Goal: Information Seeking & Learning: Learn about a topic

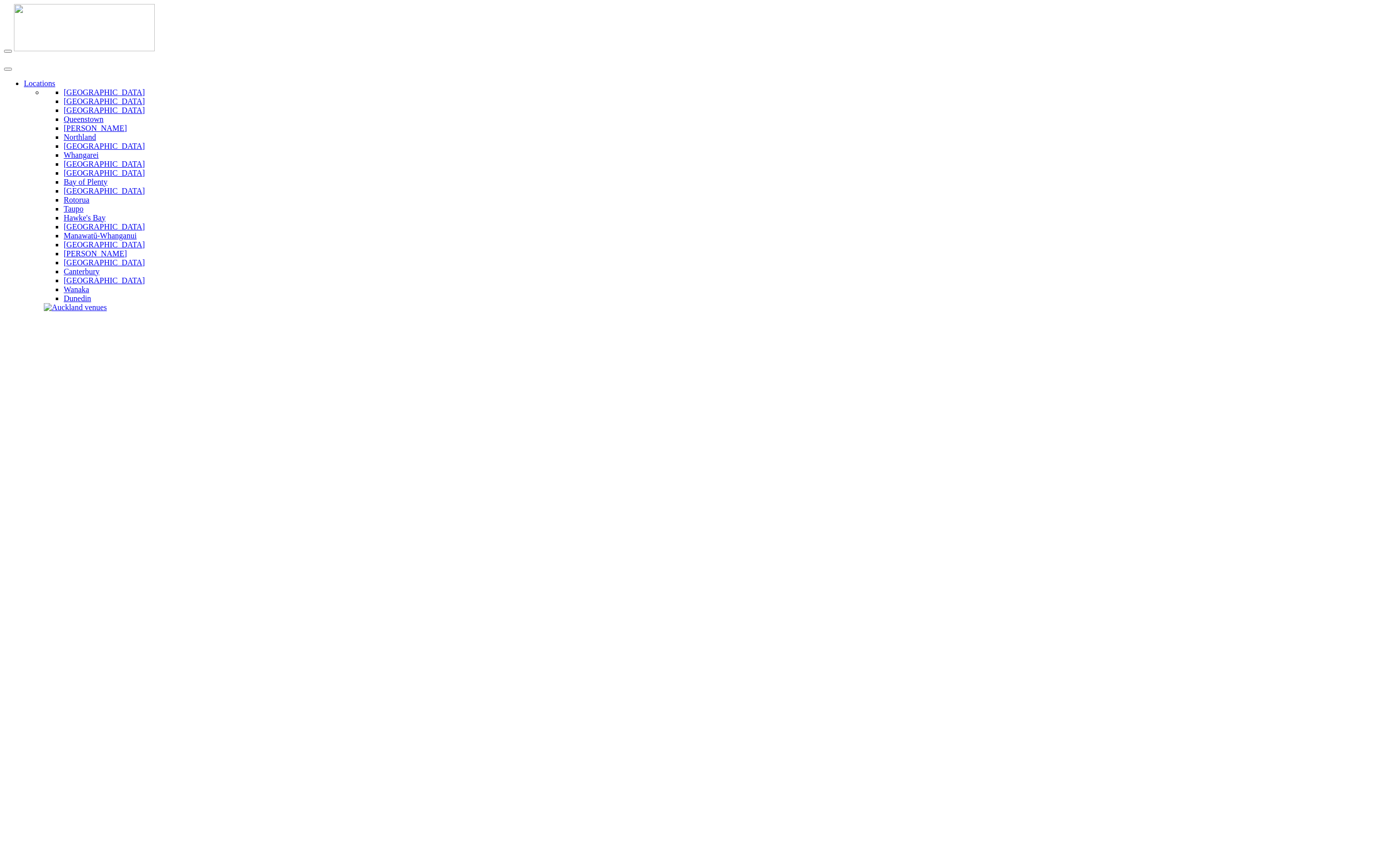
type input "**********"
click at [30, 14] on img at bounding box center [85, 27] width 141 height 47
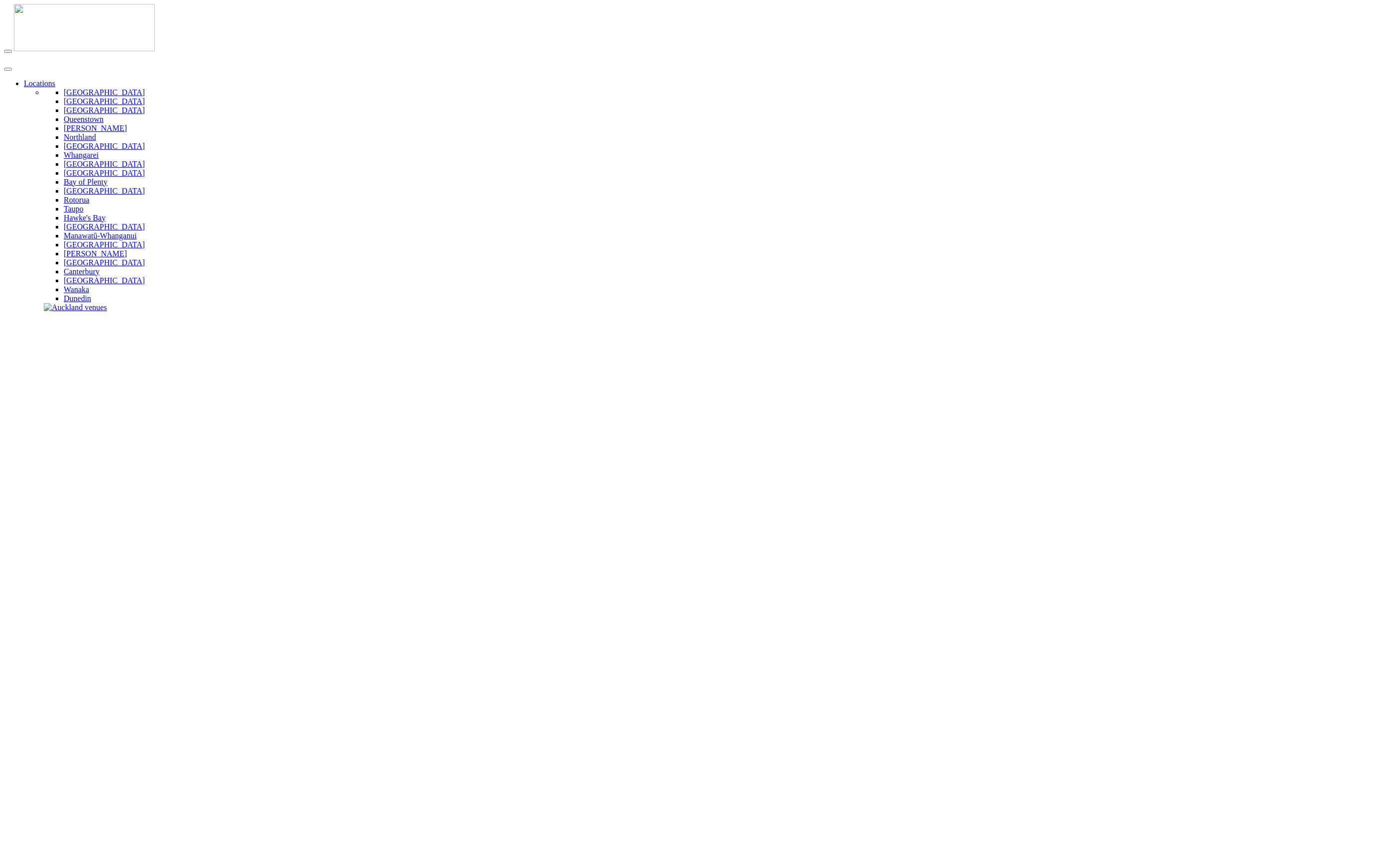
click at [55, 79] on link "Locations" at bounding box center [39, 83] width 31 height 9
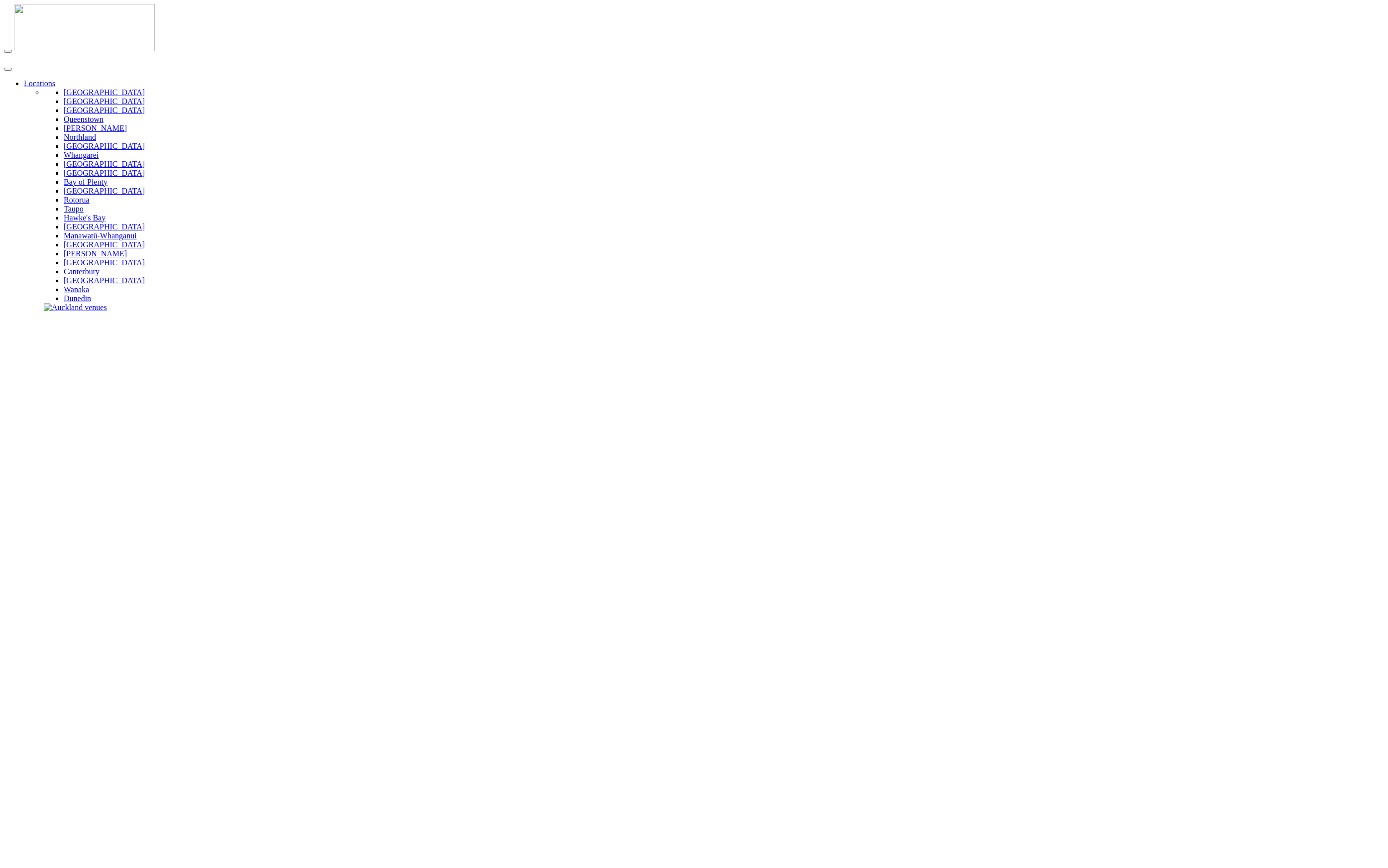
click at [55, 79] on link "Locations" at bounding box center [39, 83] width 31 height 9
type input "**********"
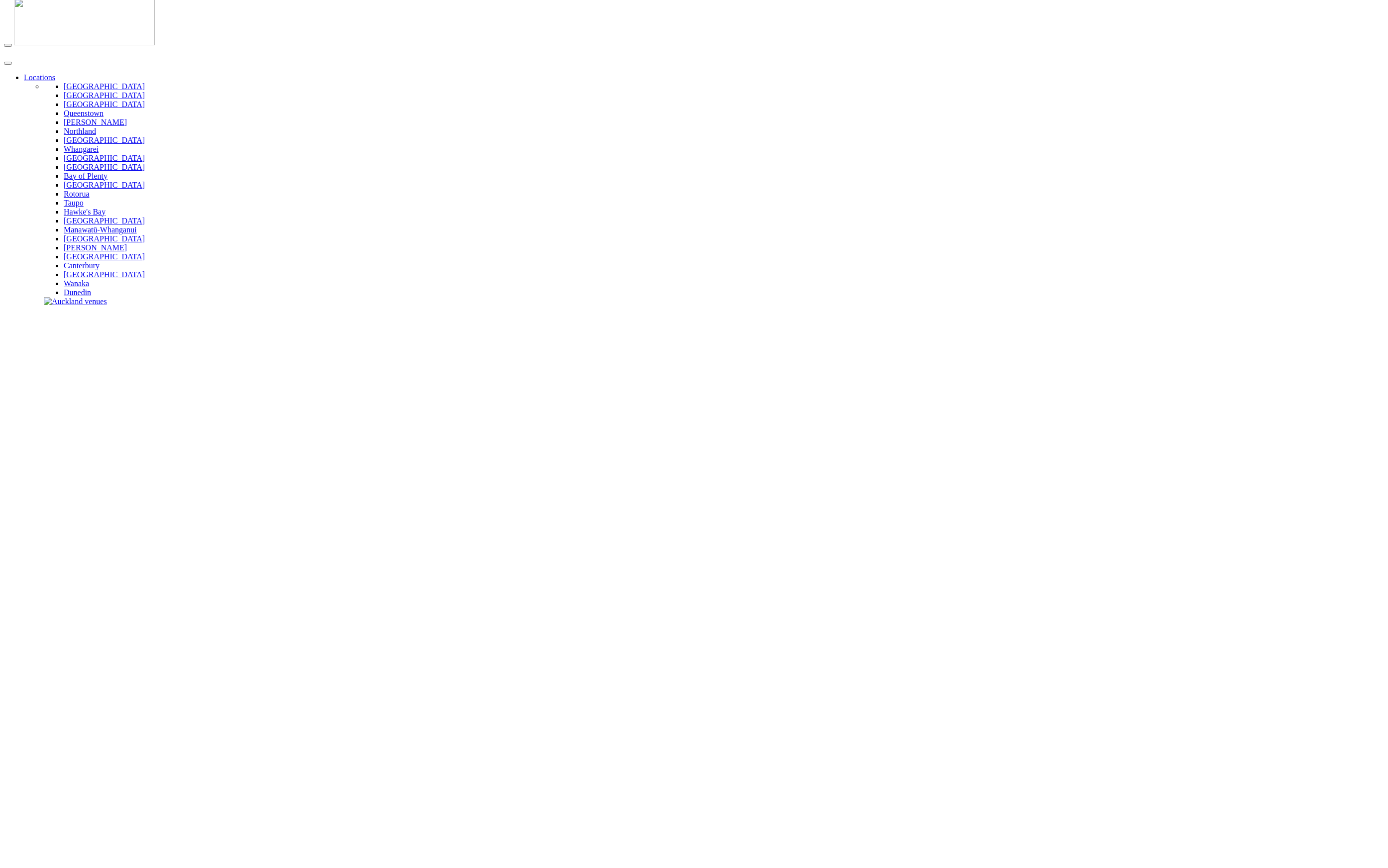
type input "**********"
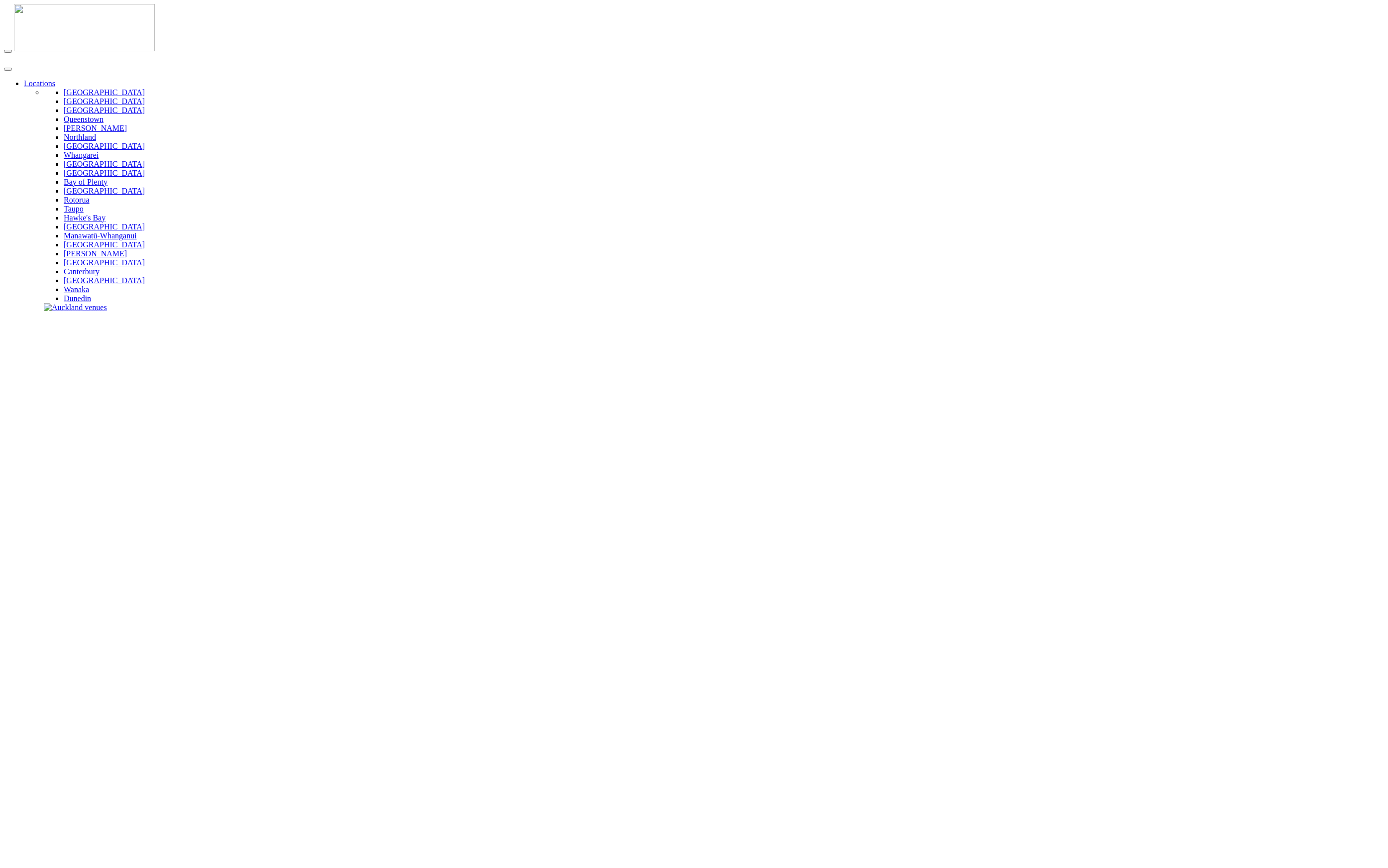
type input "**********"
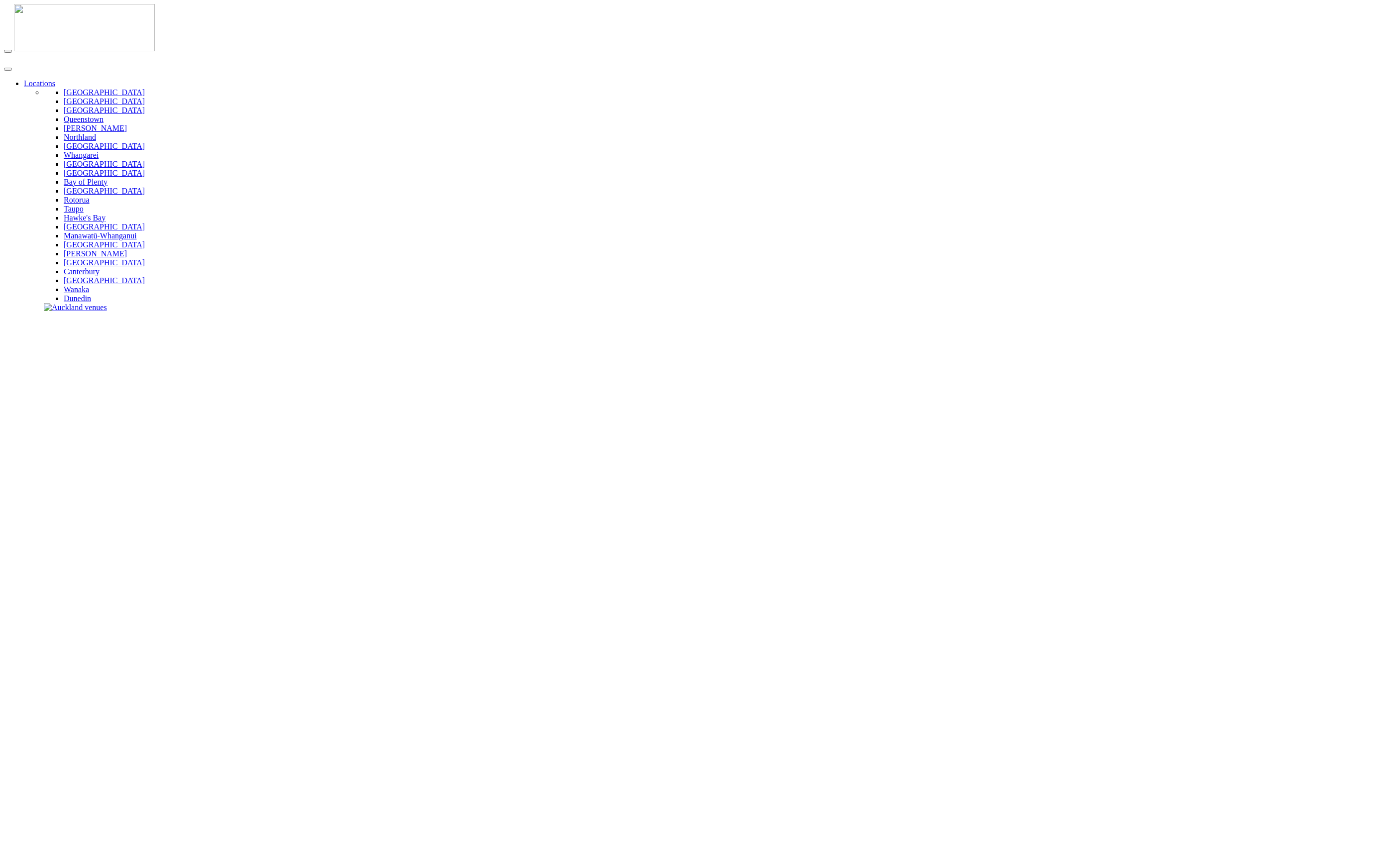
click at [56, 19] on img at bounding box center [85, 27] width 141 height 47
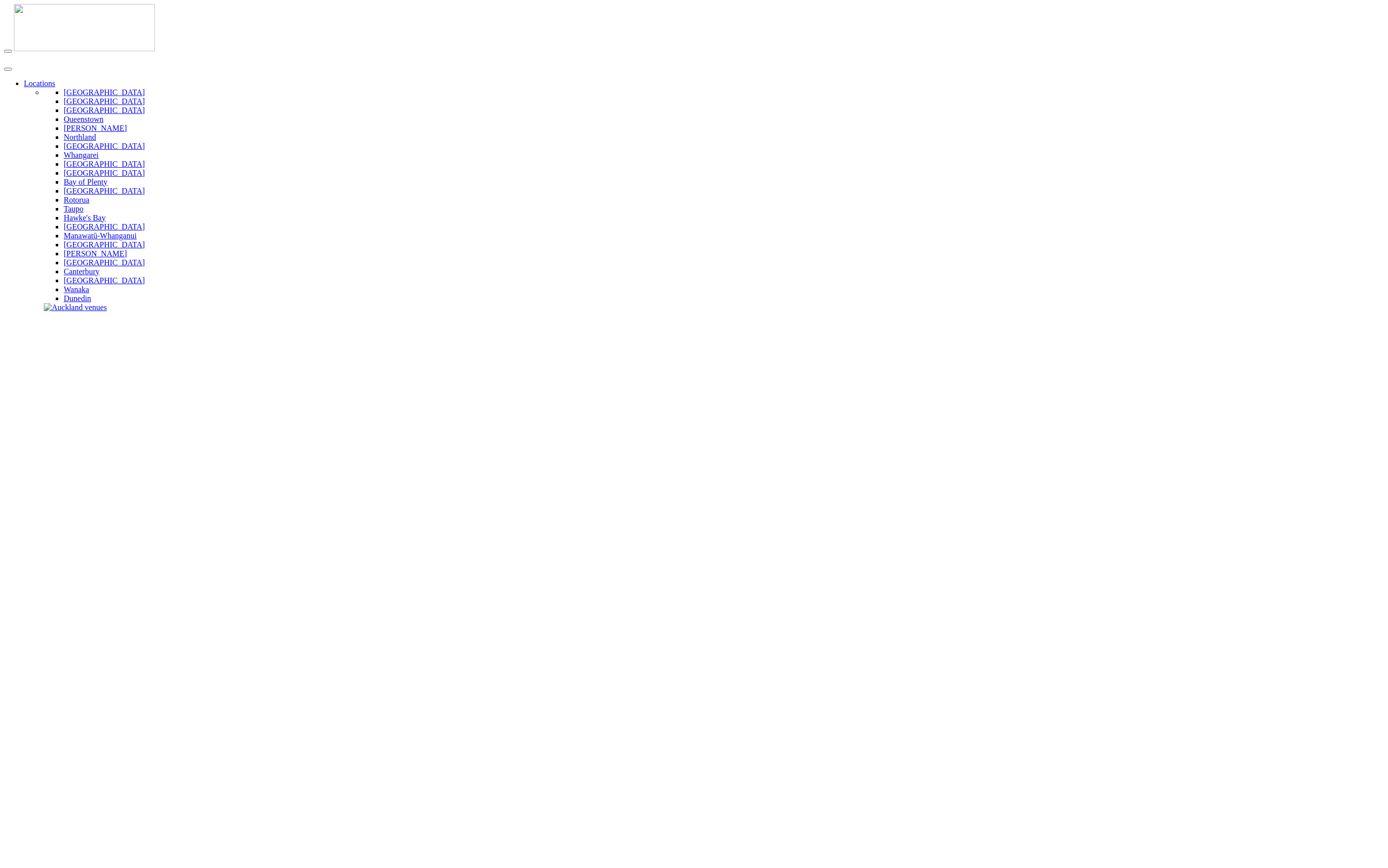
click at [54, 18] on img at bounding box center [85, 27] width 141 height 47
click at [55, 79] on link "Locations" at bounding box center [39, 83] width 31 height 9
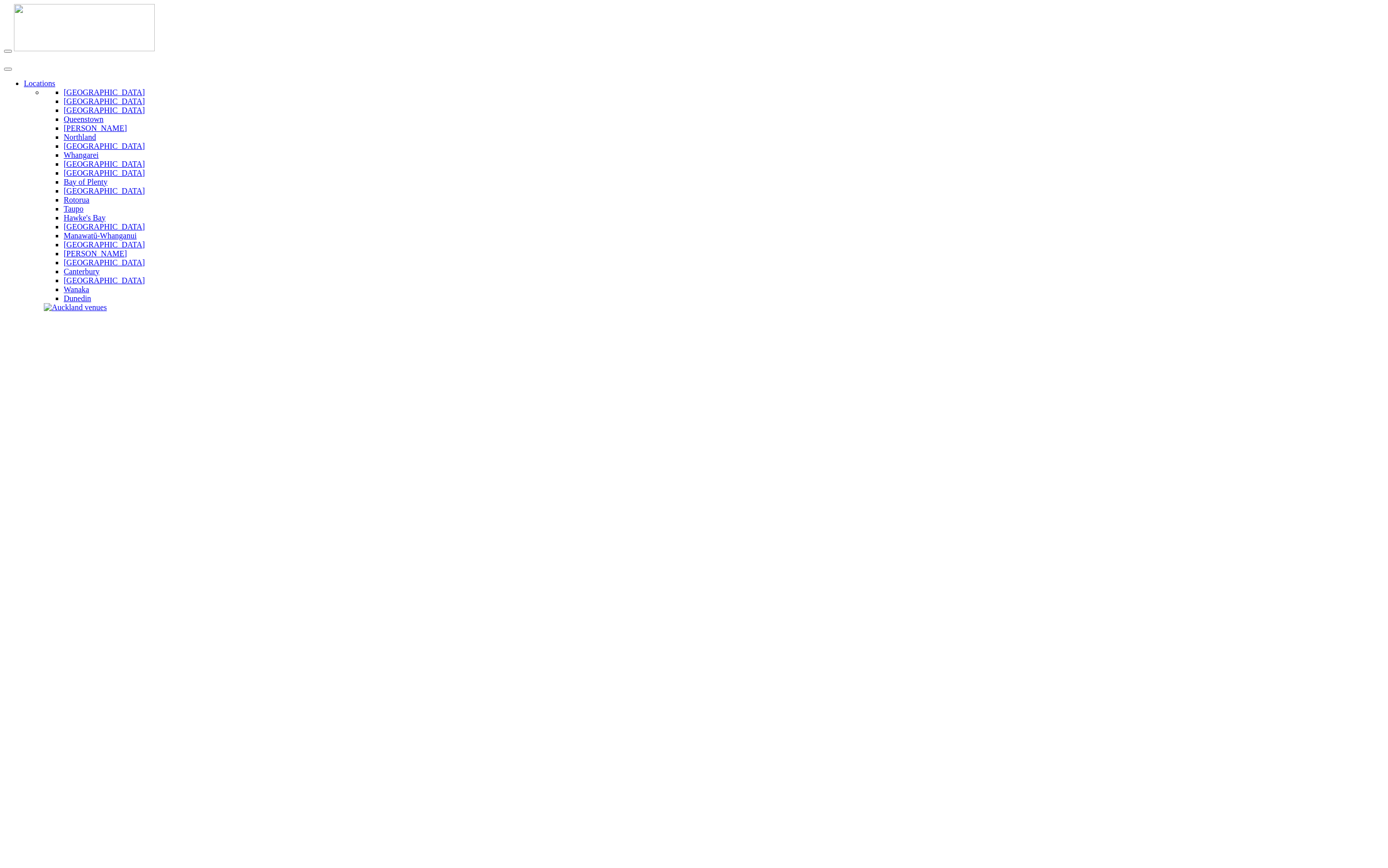
click at [55, 79] on link "Locations" at bounding box center [39, 83] width 31 height 9
click at [32, 12] on img at bounding box center [85, 27] width 141 height 47
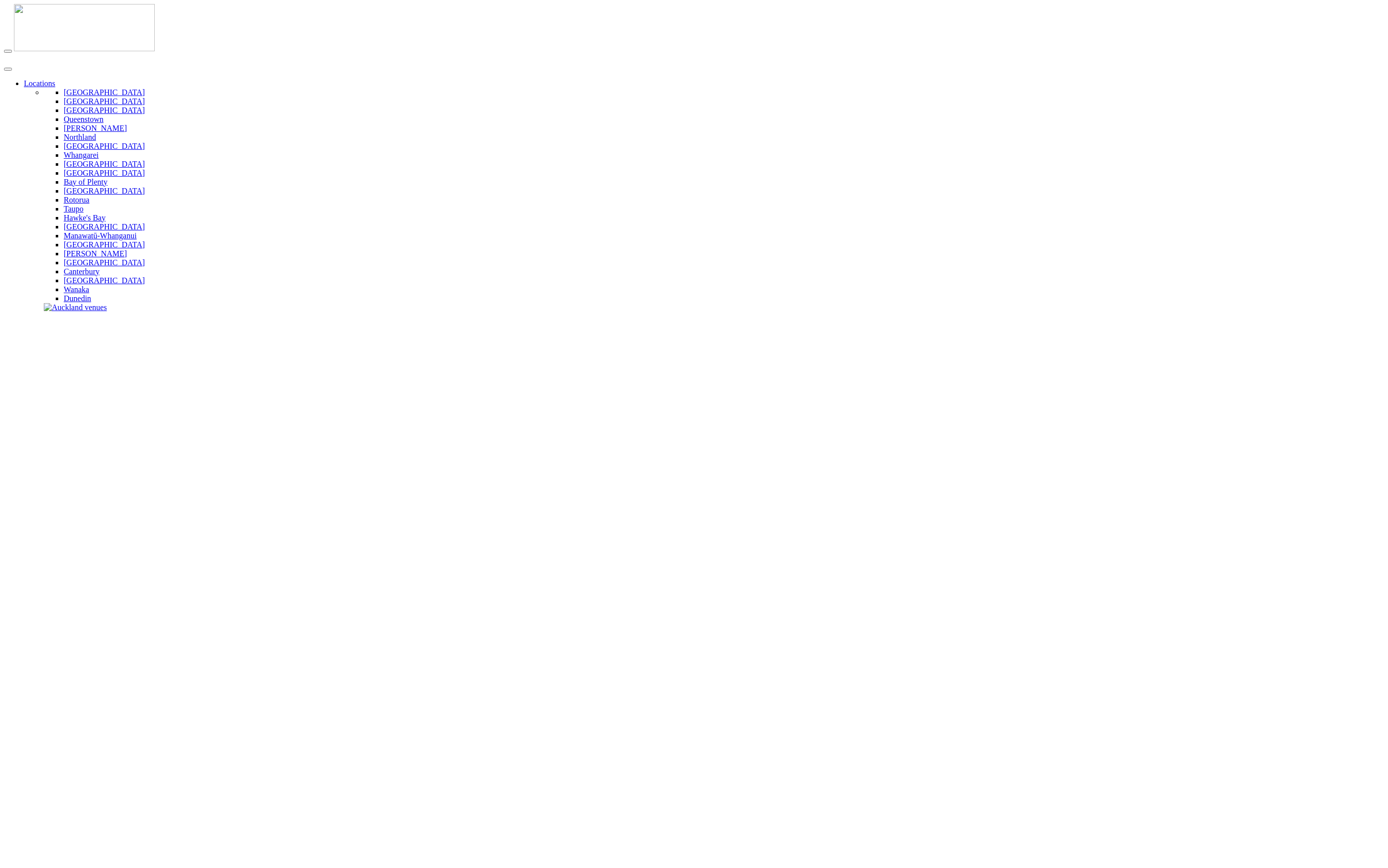
click at [55, 79] on link "Locations" at bounding box center [39, 83] width 31 height 9
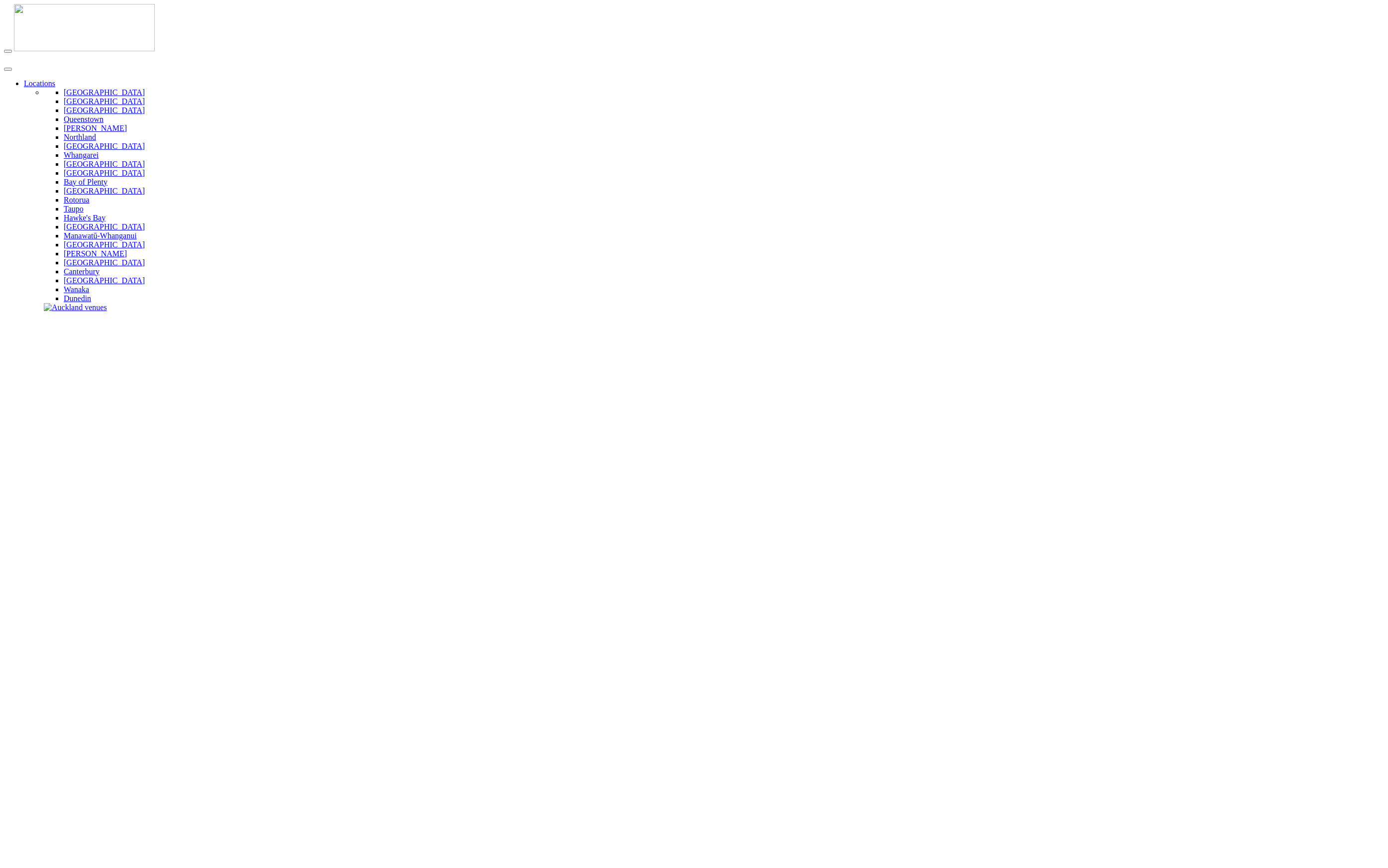
click at [40, 15] on img at bounding box center [85, 27] width 141 height 47
drag, startPoint x: 314, startPoint y: 263, endPoint x: 299, endPoint y: 264, distance: 15.0
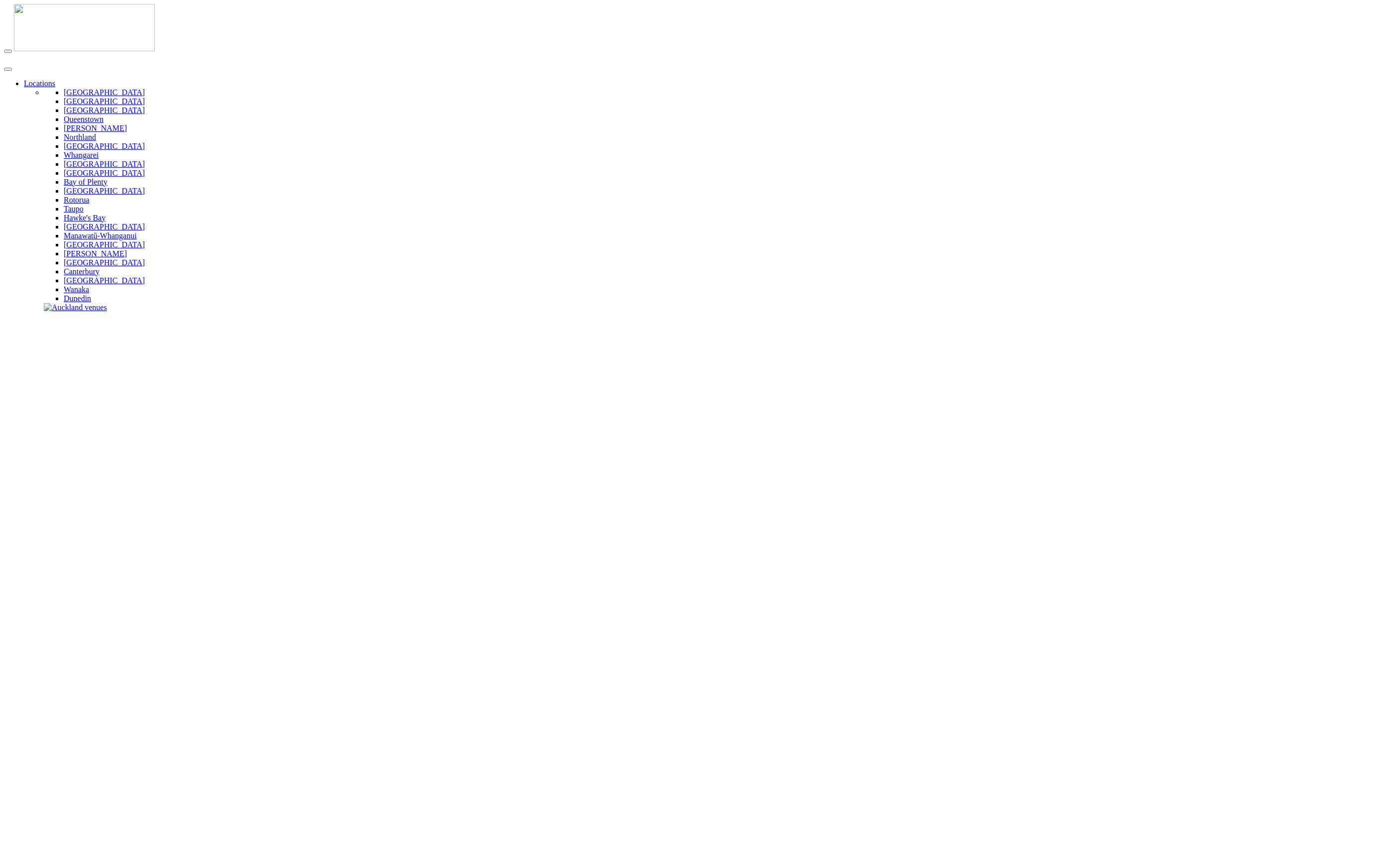
click at [51, 18] on img at bounding box center [85, 27] width 141 height 47
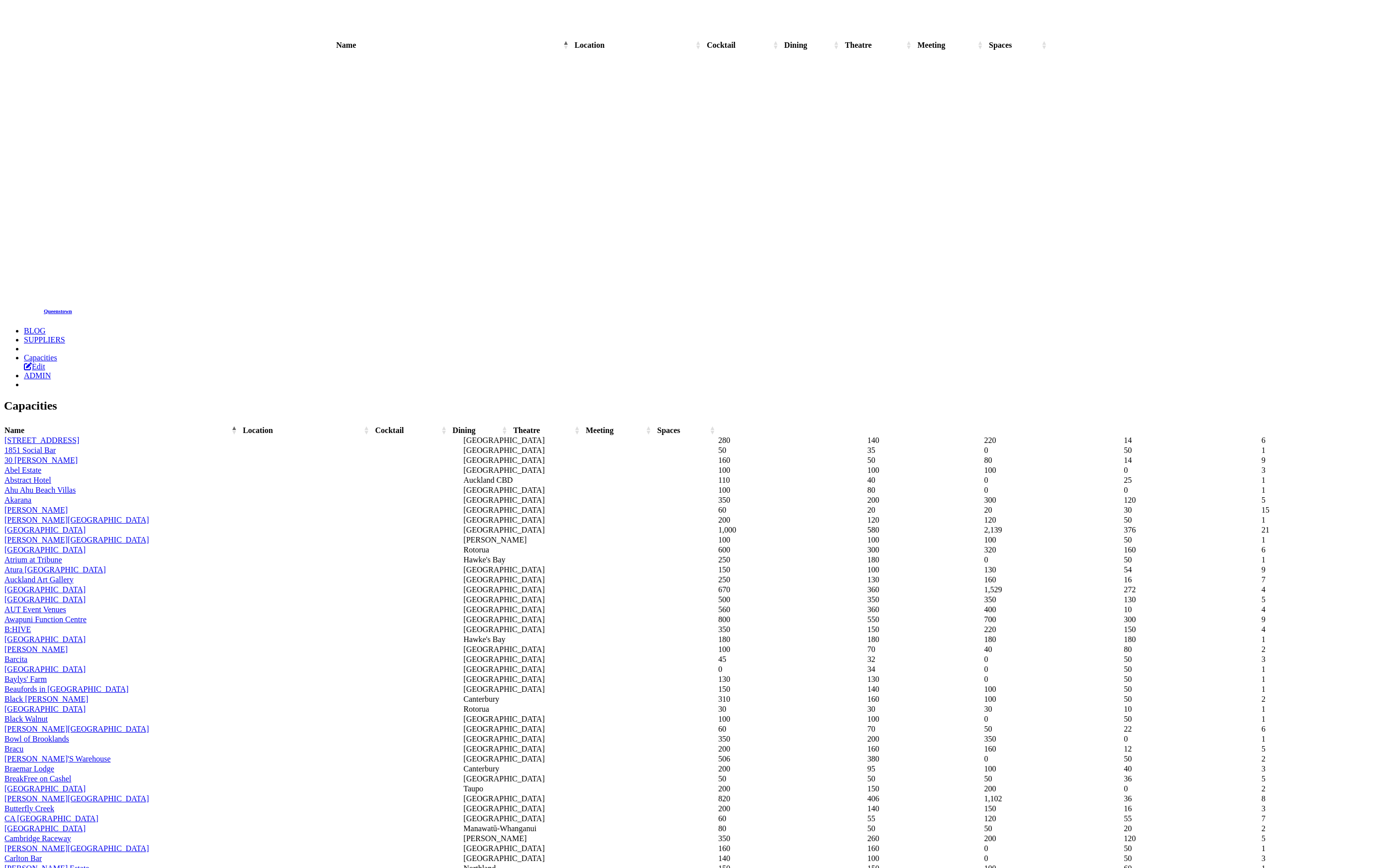
scroll to position [7717, 0]
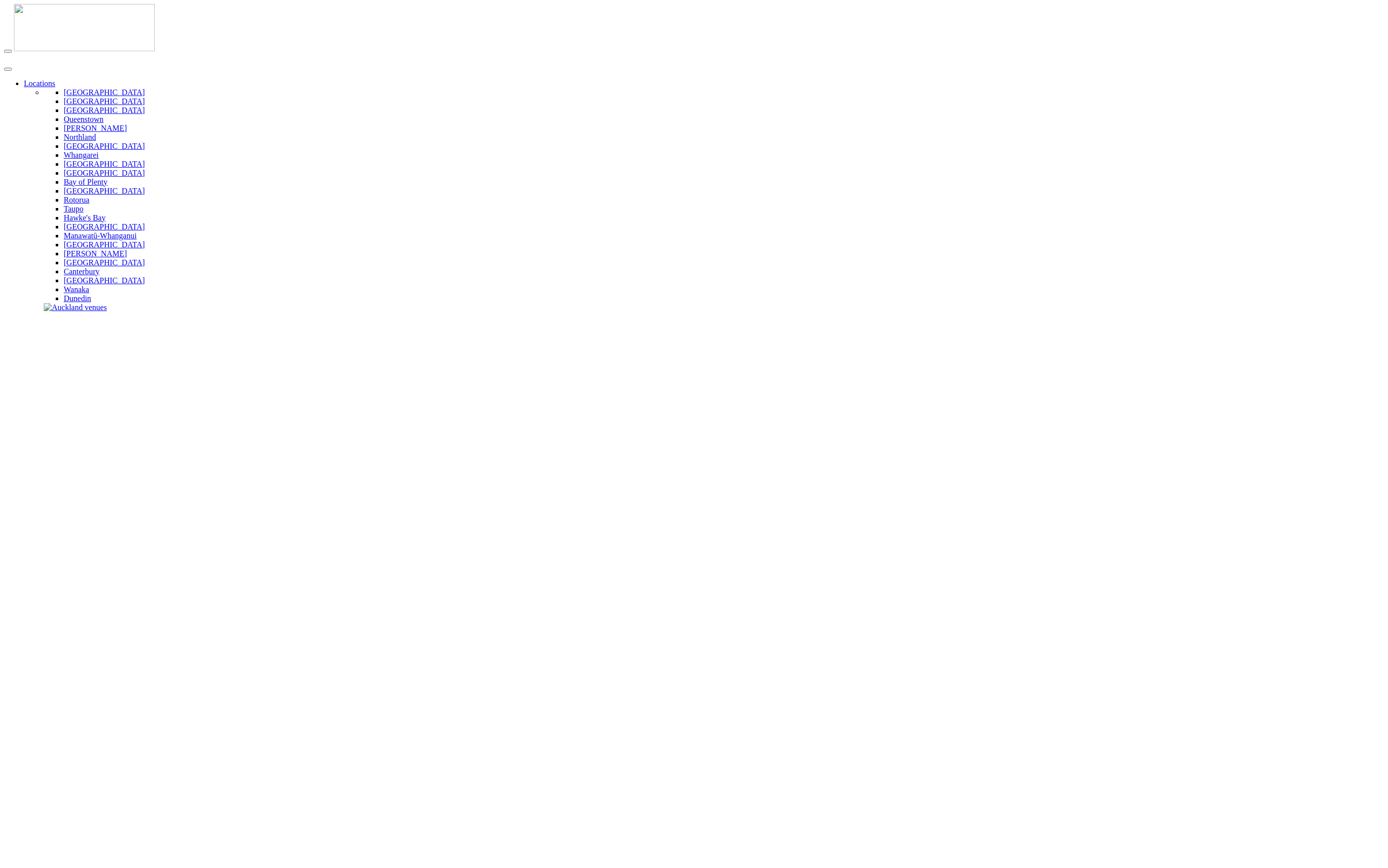
click at [45, 29] on img at bounding box center [85, 27] width 141 height 47
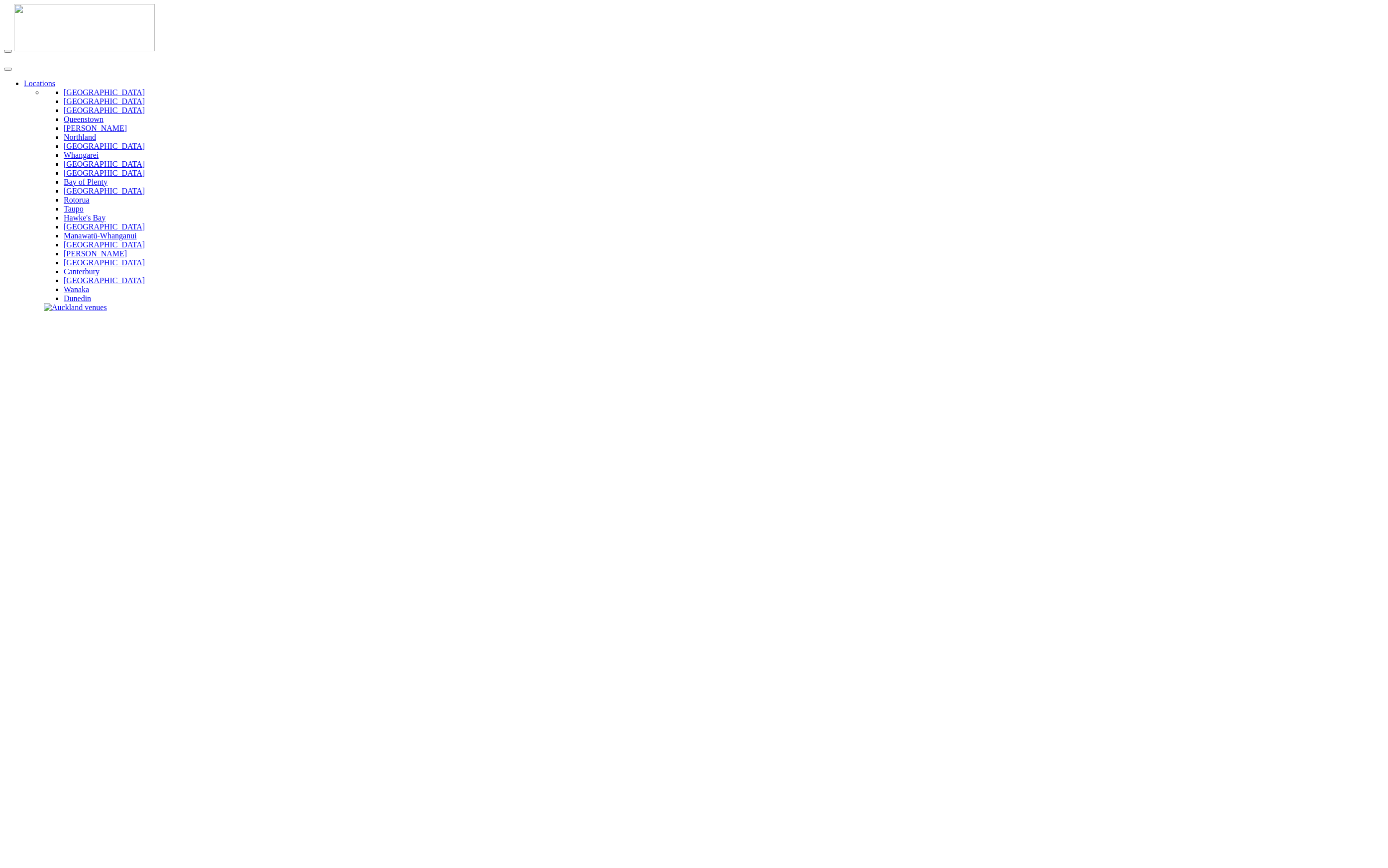
click at [52, 20] on img at bounding box center [85, 27] width 141 height 47
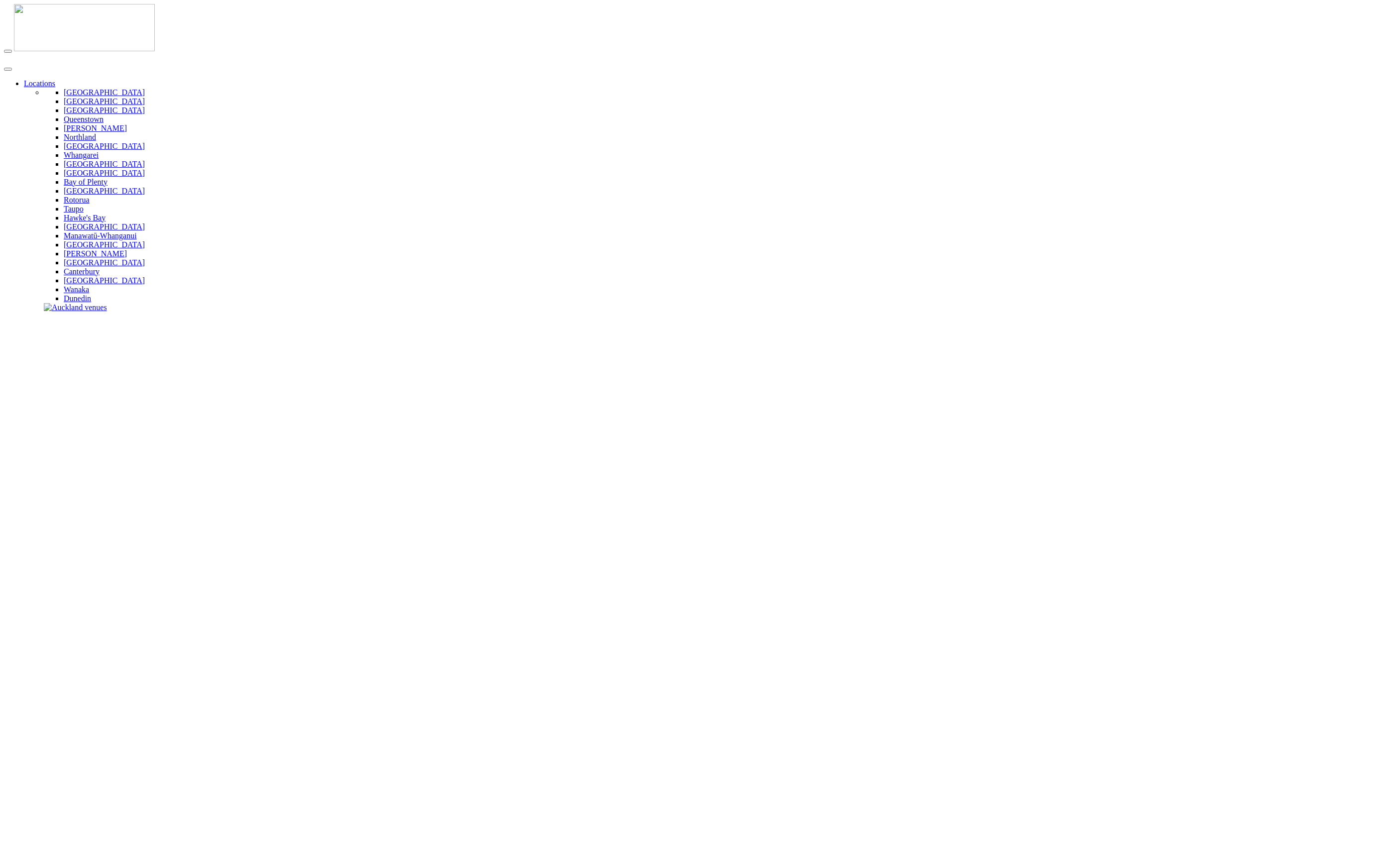
drag, startPoint x: 544, startPoint y: 710, endPoint x: 792, endPoint y: 799, distance: 263.5
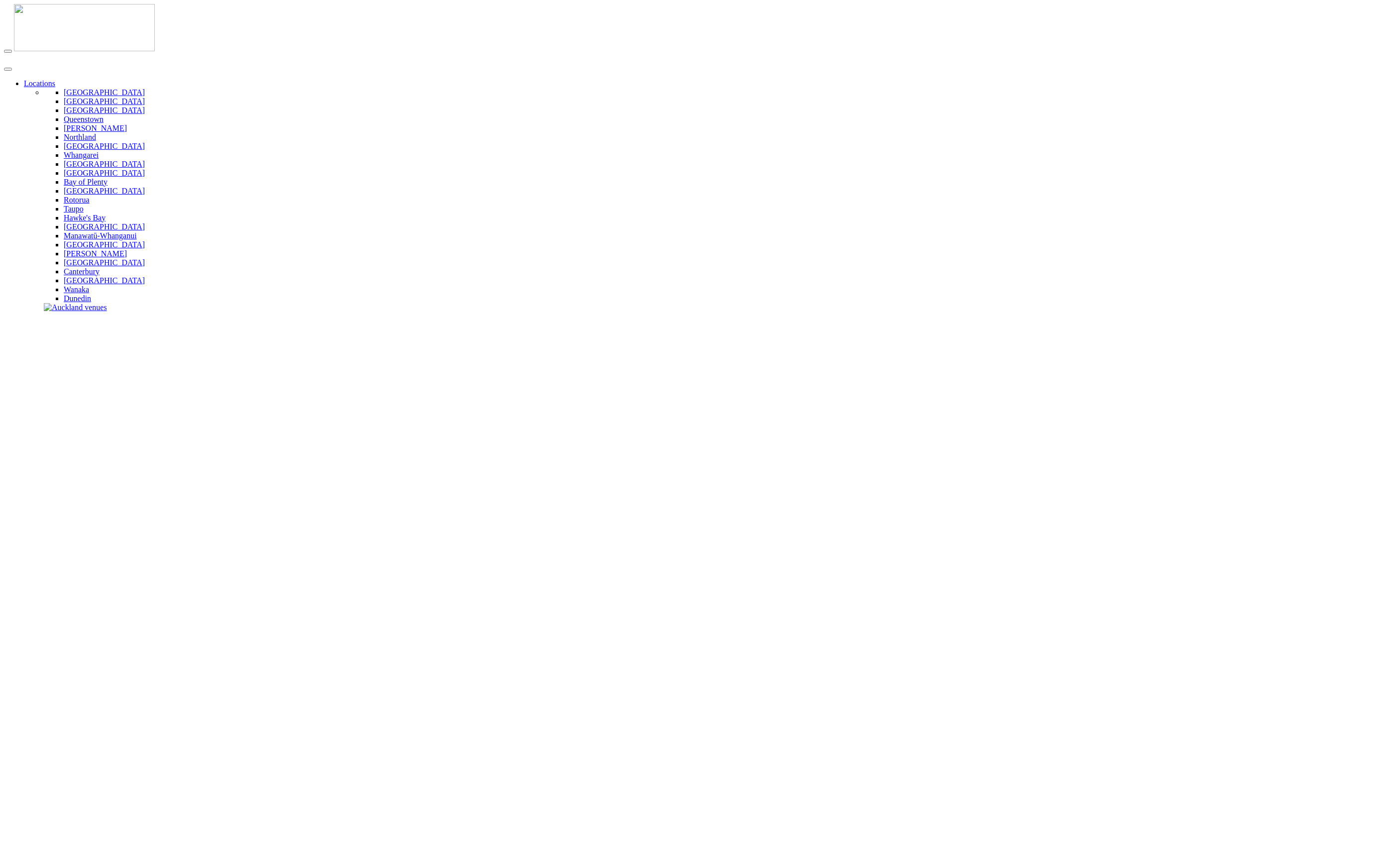
scroll to position [302, 0]
click at [64, 18] on img at bounding box center [85, 27] width 141 height 47
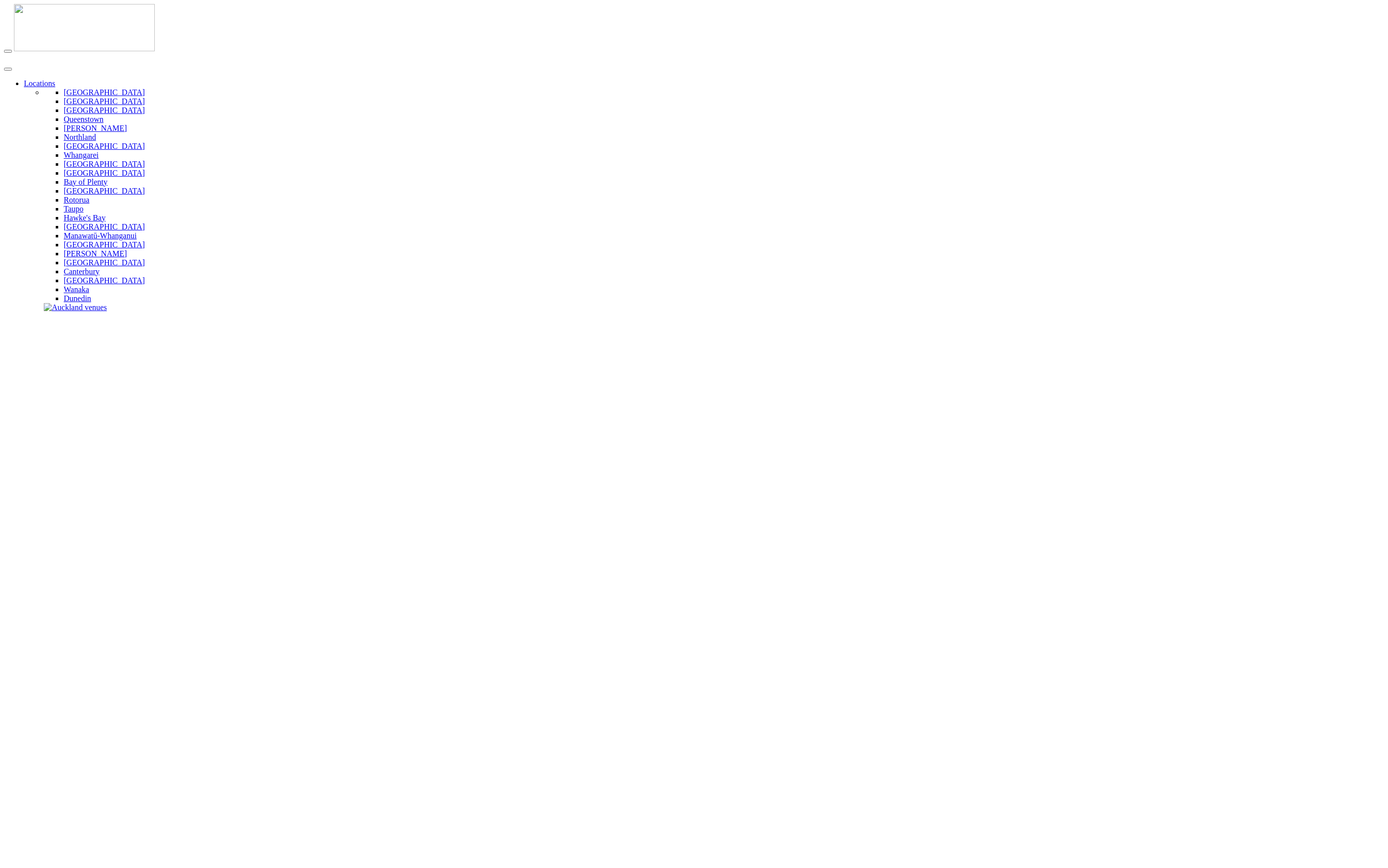
click at [34, 19] on img at bounding box center [85, 27] width 141 height 47
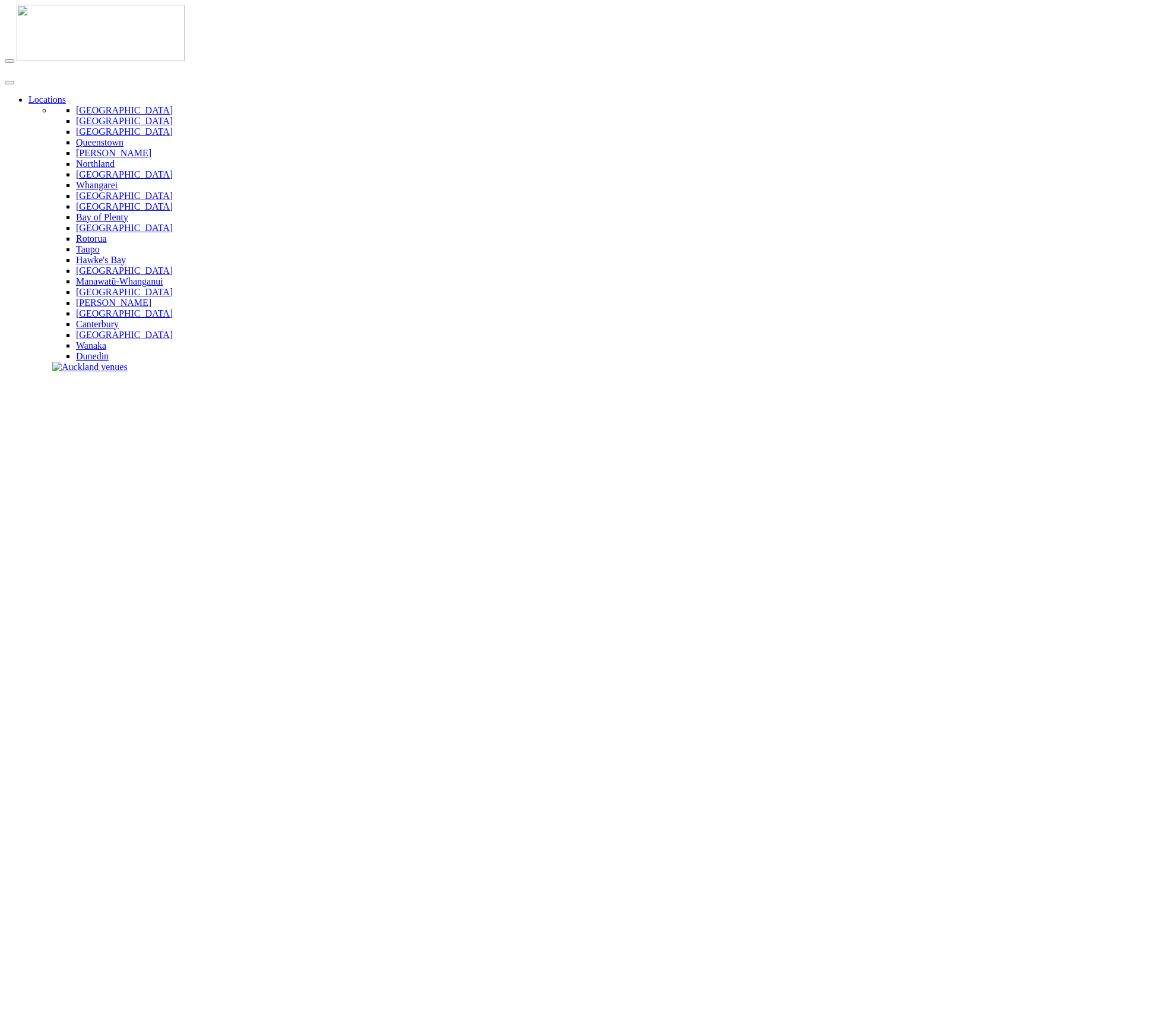
scroll to position [286, 0]
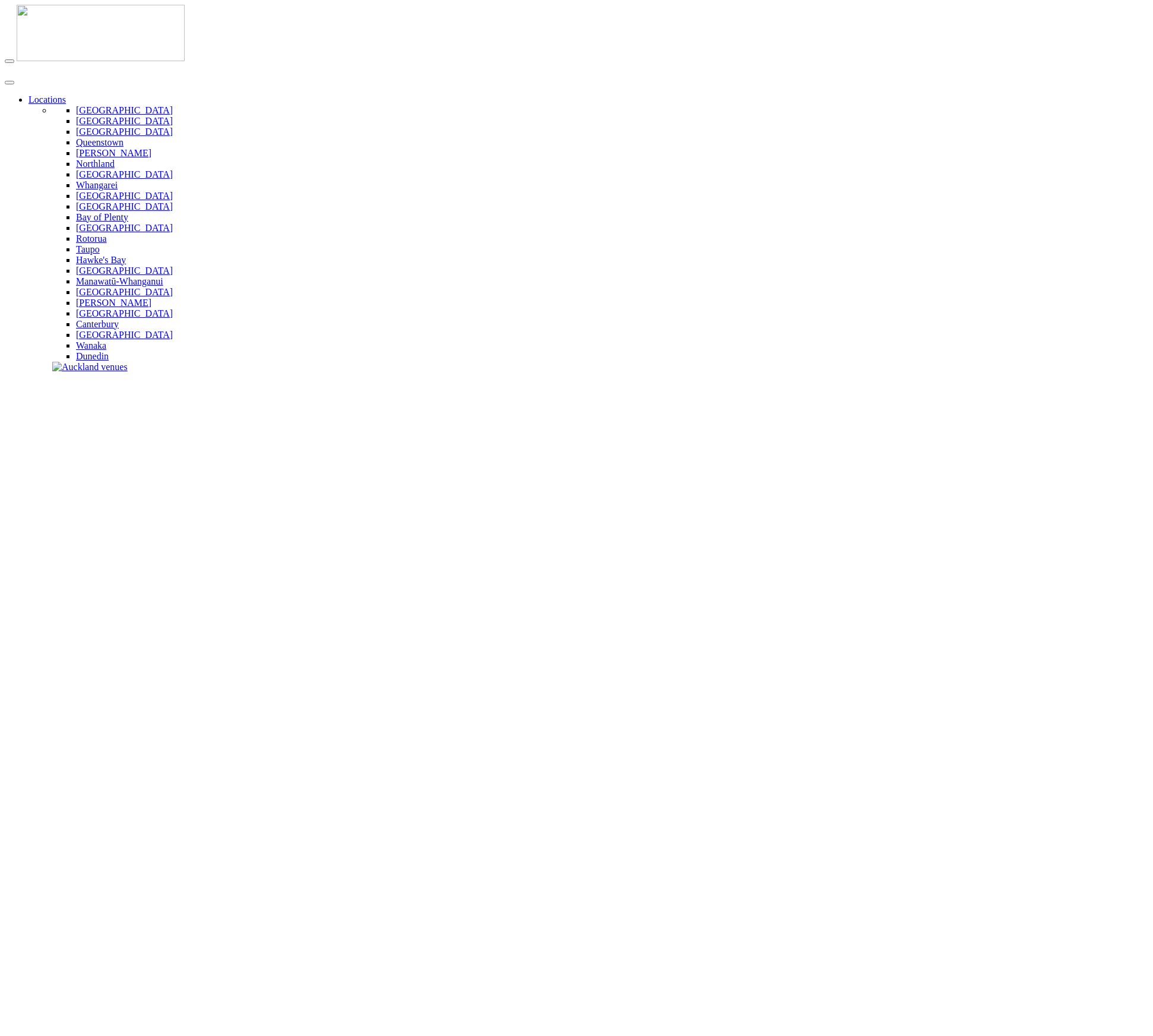
scroll to position [360, 0]
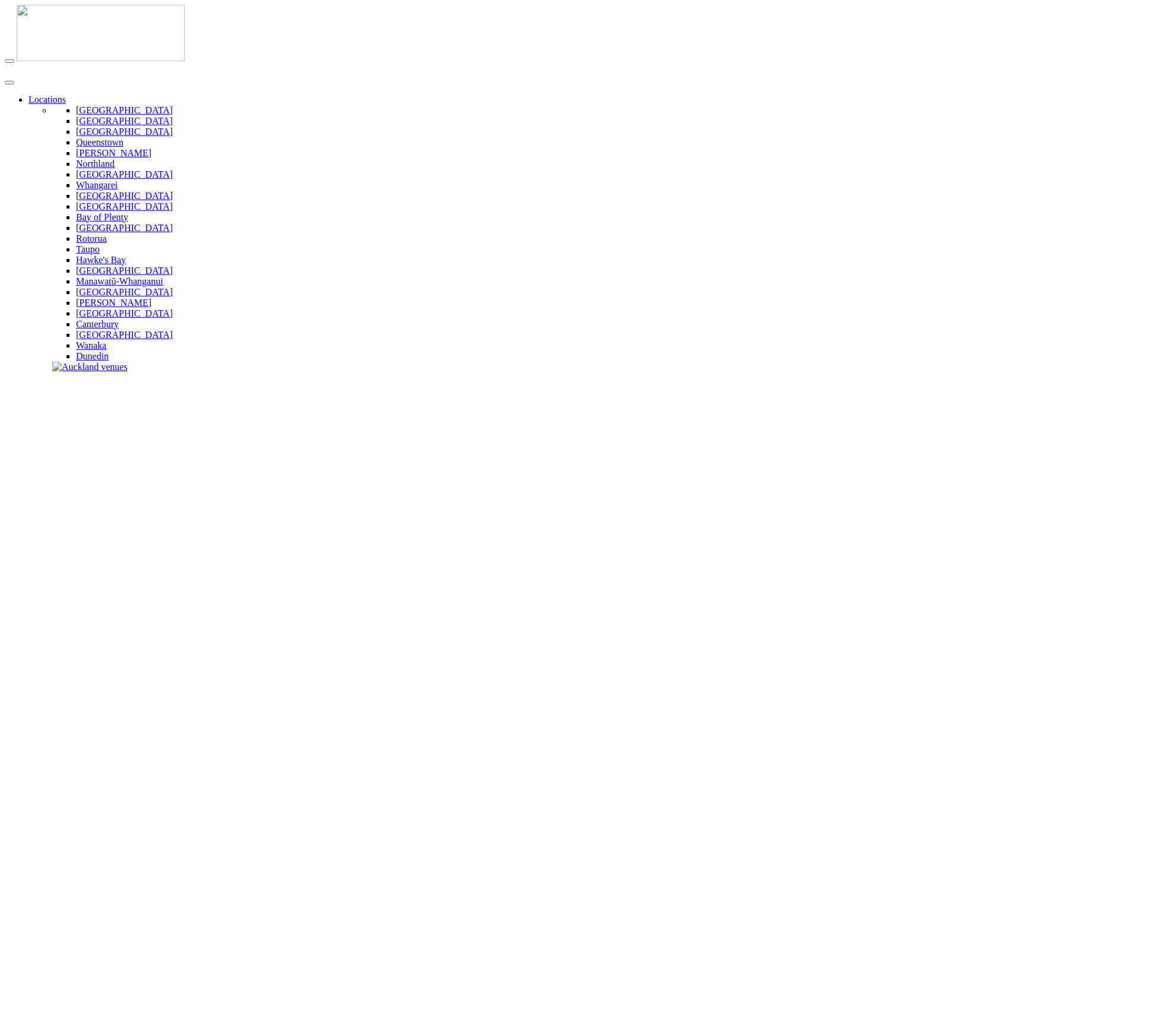
scroll to position [173, 0]
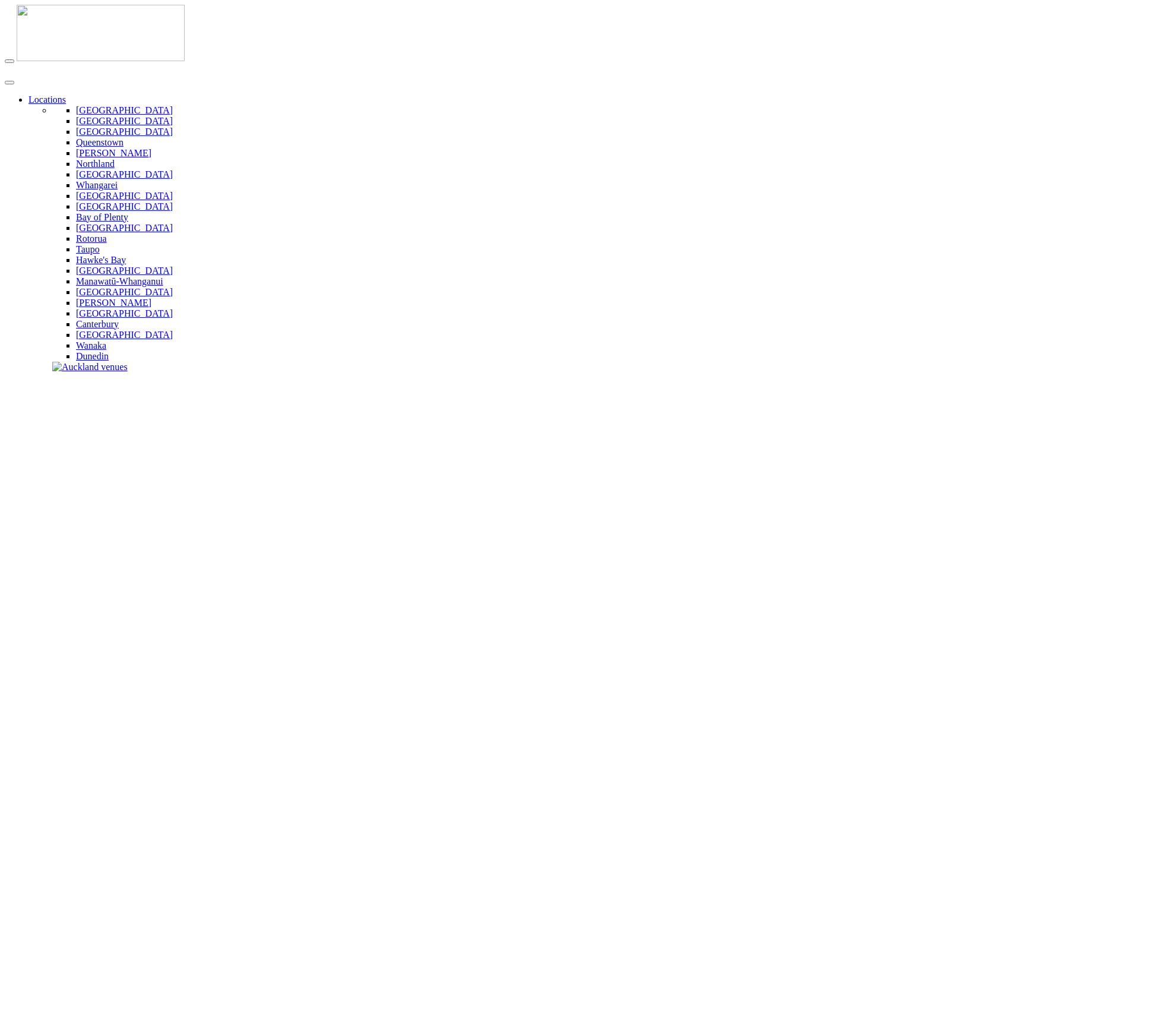
scroll to position [360, 0]
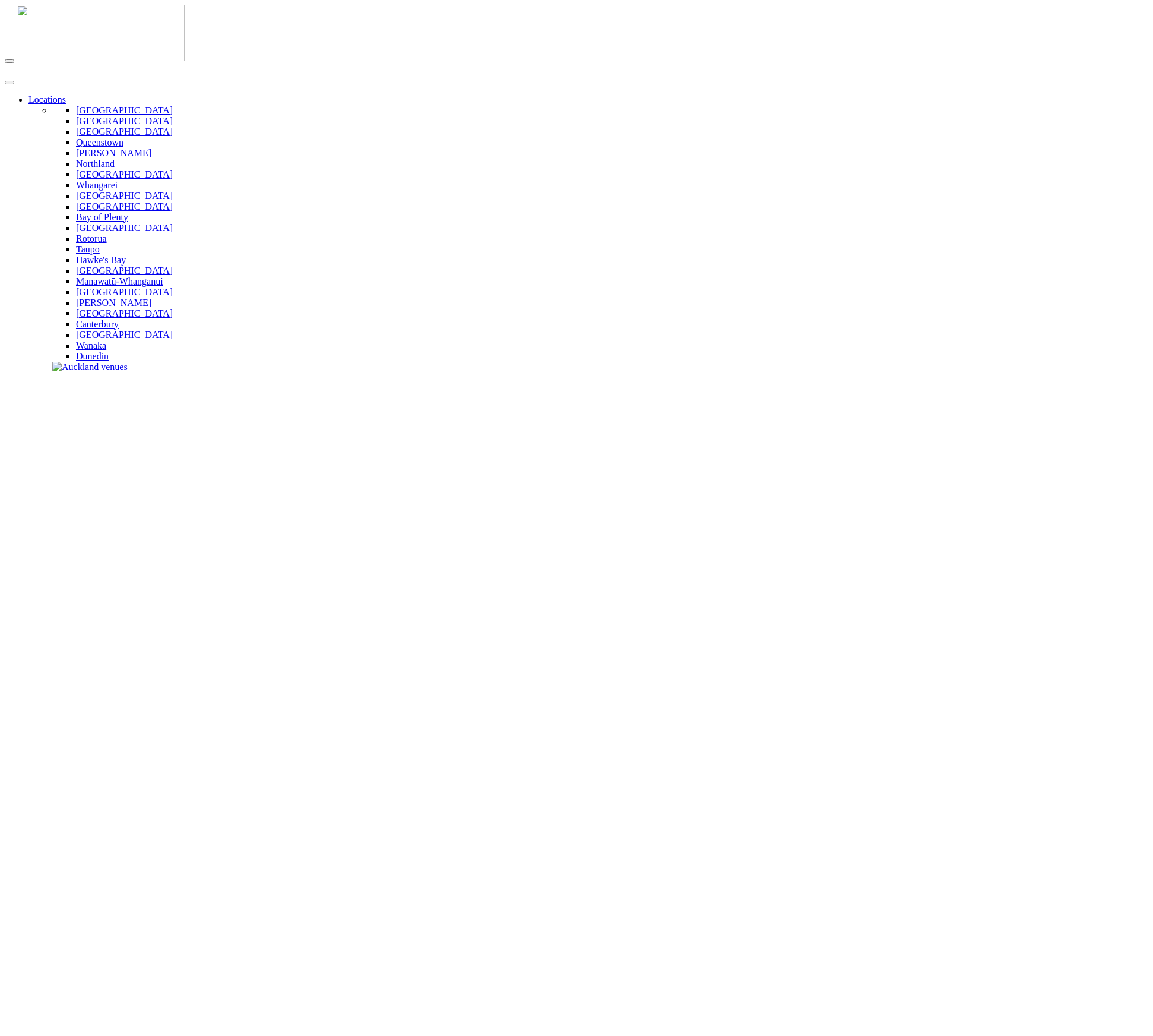
click at [64, 17] on img at bounding box center [101, 33] width 168 height 56
